Goal: Transaction & Acquisition: Purchase product/service

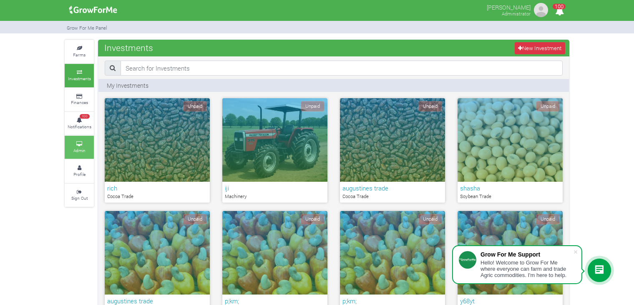
click at [84, 150] on small "Admin" at bounding box center [79, 150] width 12 height 6
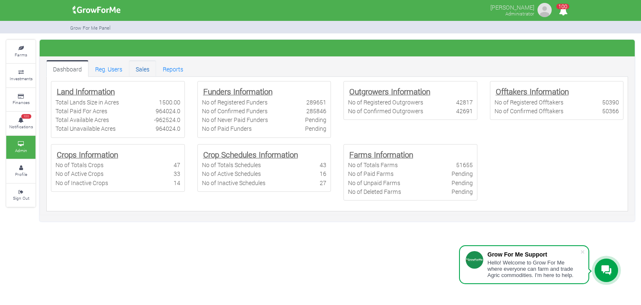
click at [137, 69] on link "Sales" at bounding box center [142, 68] width 27 height 17
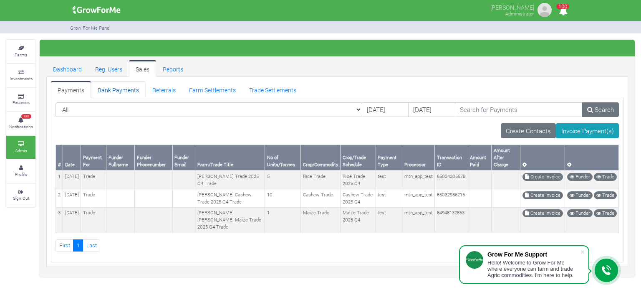
click at [122, 90] on link "Bank Payments" at bounding box center [118, 89] width 55 height 17
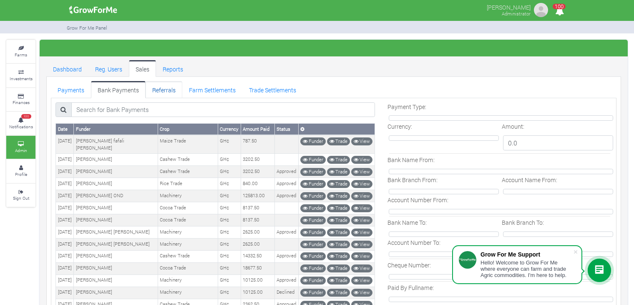
click at [162, 89] on link "Referrals" at bounding box center [164, 89] width 37 height 17
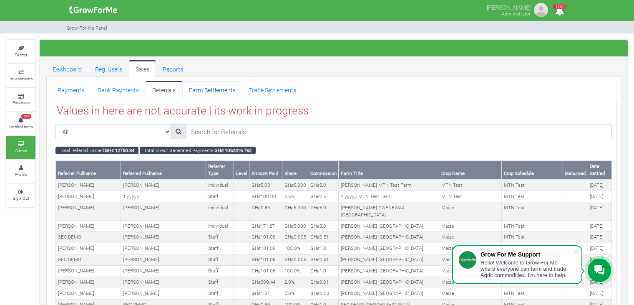
click at [214, 89] on link "Farm Settlements" at bounding box center [212, 89] width 60 height 17
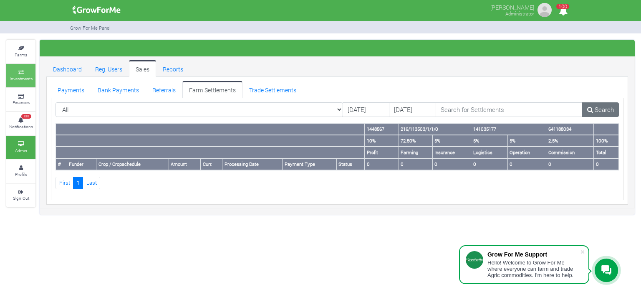
click at [18, 76] on small "Investments" at bounding box center [21, 79] width 23 height 6
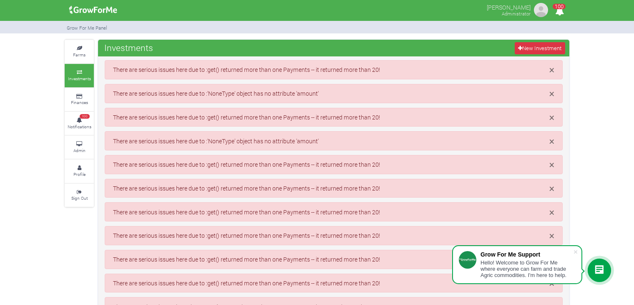
click at [82, 81] on small "Investments" at bounding box center [79, 79] width 23 height 6
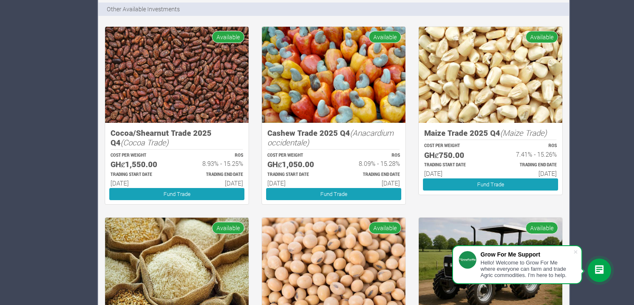
scroll to position [664, 0]
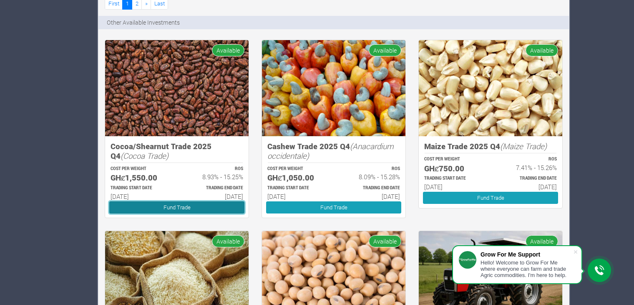
click at [220, 209] on link "Fund Trade" at bounding box center [176, 207] width 135 height 12
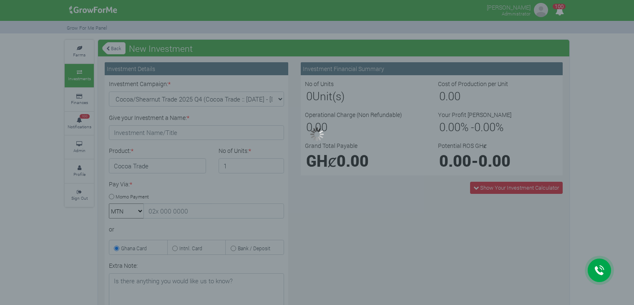
type input "1"
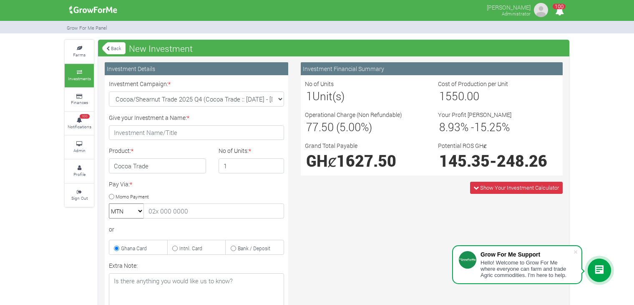
click at [110, 49] on link "Back" at bounding box center [113, 48] width 23 height 14
